Goal: Task Accomplishment & Management: Manage account settings

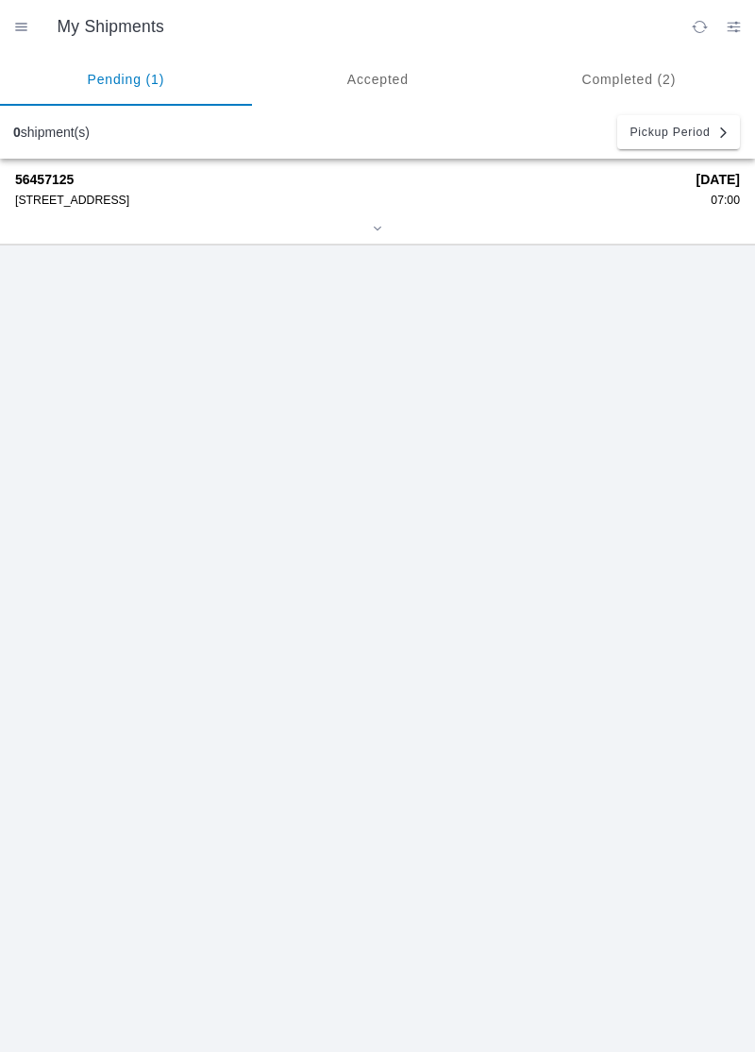
click at [140, 201] on div "[STREET_ADDRESS]" at bounding box center [349, 200] width 668 height 13
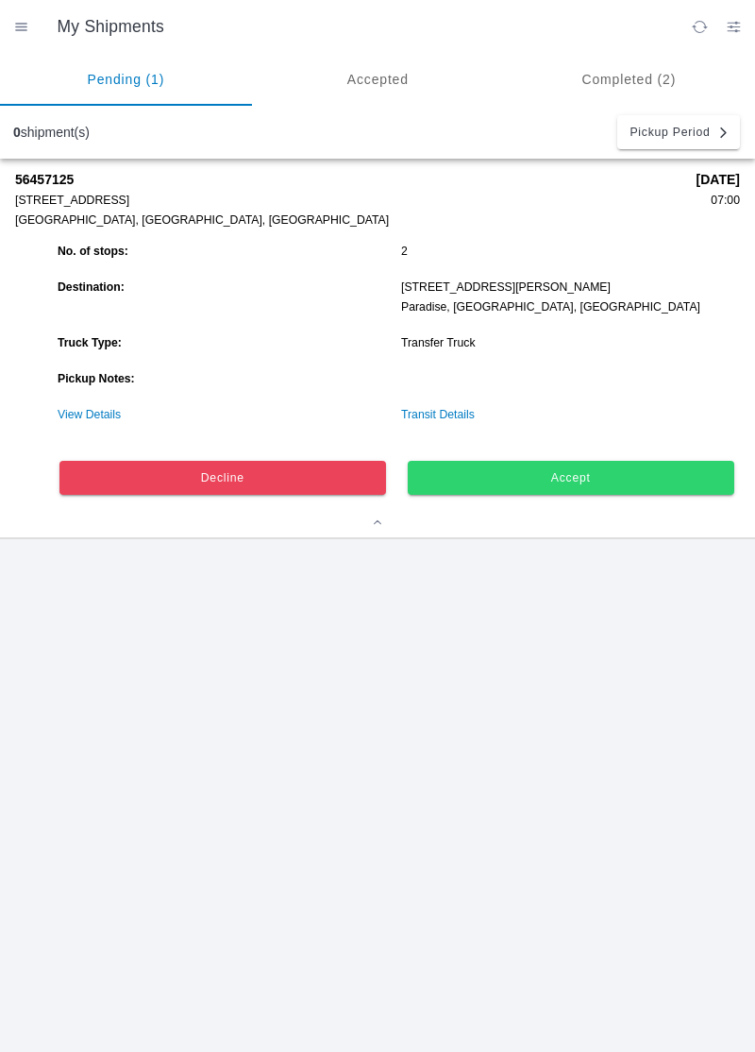
click at [110, 410] on link "View Details" at bounding box center [89, 414] width 63 height 13
click at [93, 419] on link "View Details" at bounding box center [89, 414] width 63 height 13
click at [96, 408] on ion-router-outlet "My Shipments Pending (1) Accepted Completed (2) 0 shipment(s) Pickup Period 564…" at bounding box center [377, 526] width 755 height 1052
click at [114, 402] on ion-router-outlet "My Shipments Pending (1) Accepted Completed (2) 0 shipment(s) Pickup Period 564…" at bounding box center [377, 526] width 755 height 1052
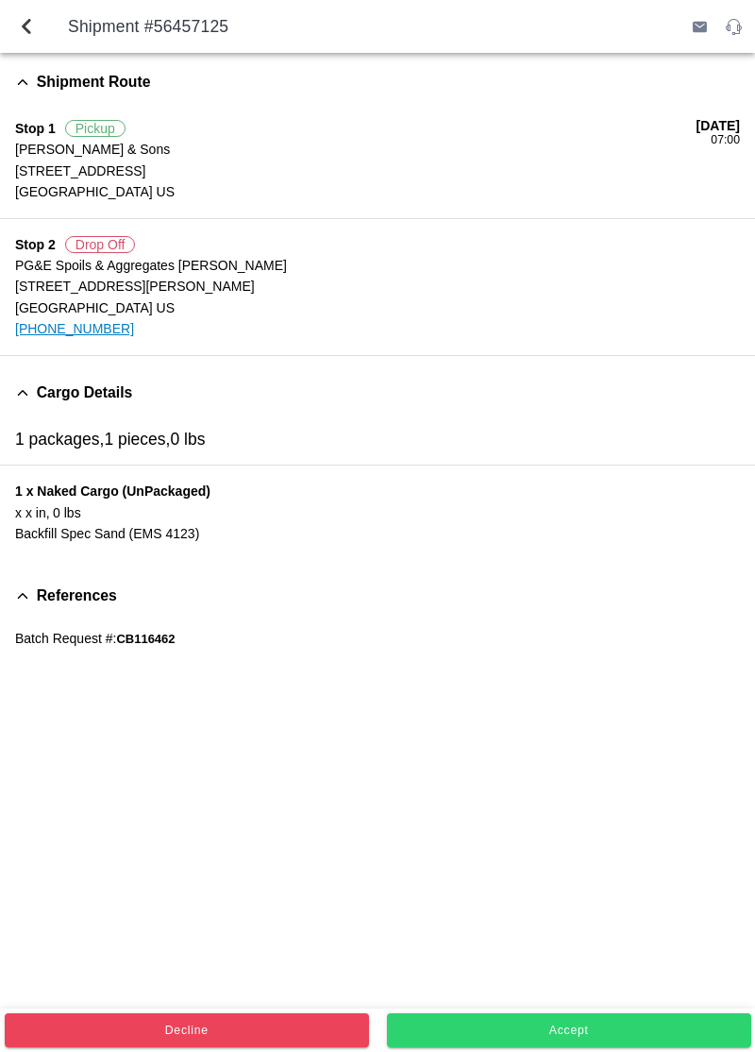
click at [593, 1041] on button "Accept" at bounding box center [569, 1030] width 364 height 34
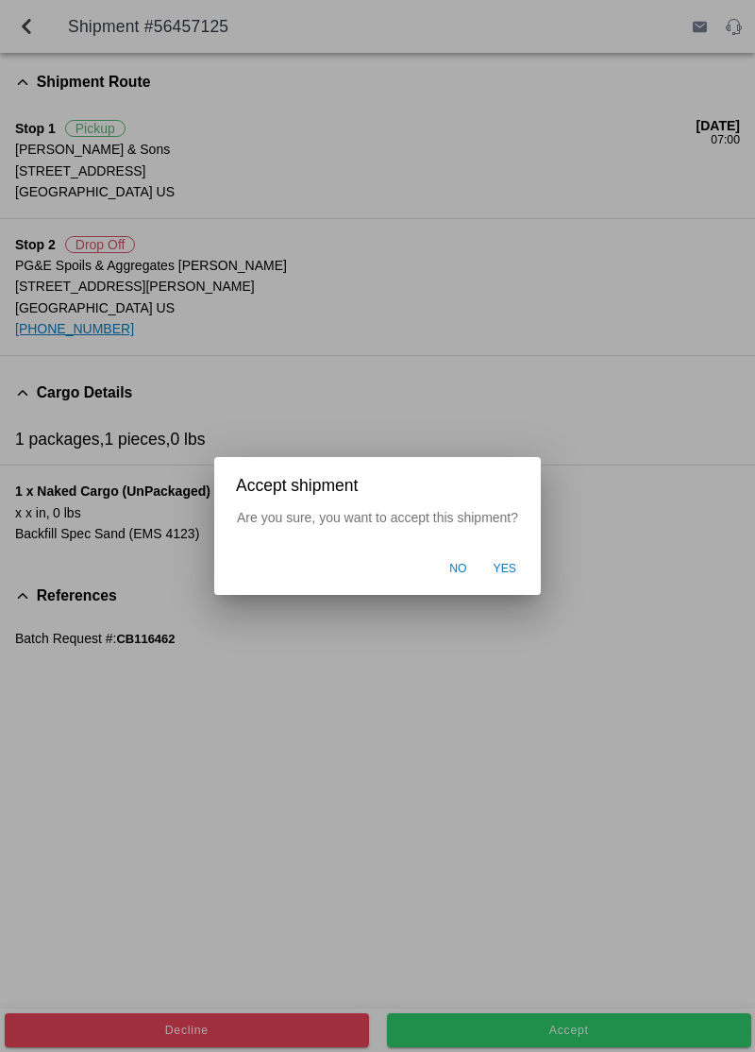
click at [516, 567] on button "Yes" at bounding box center [505, 569] width 42 height 36
